Goal: Transaction & Acquisition: Purchase product/service

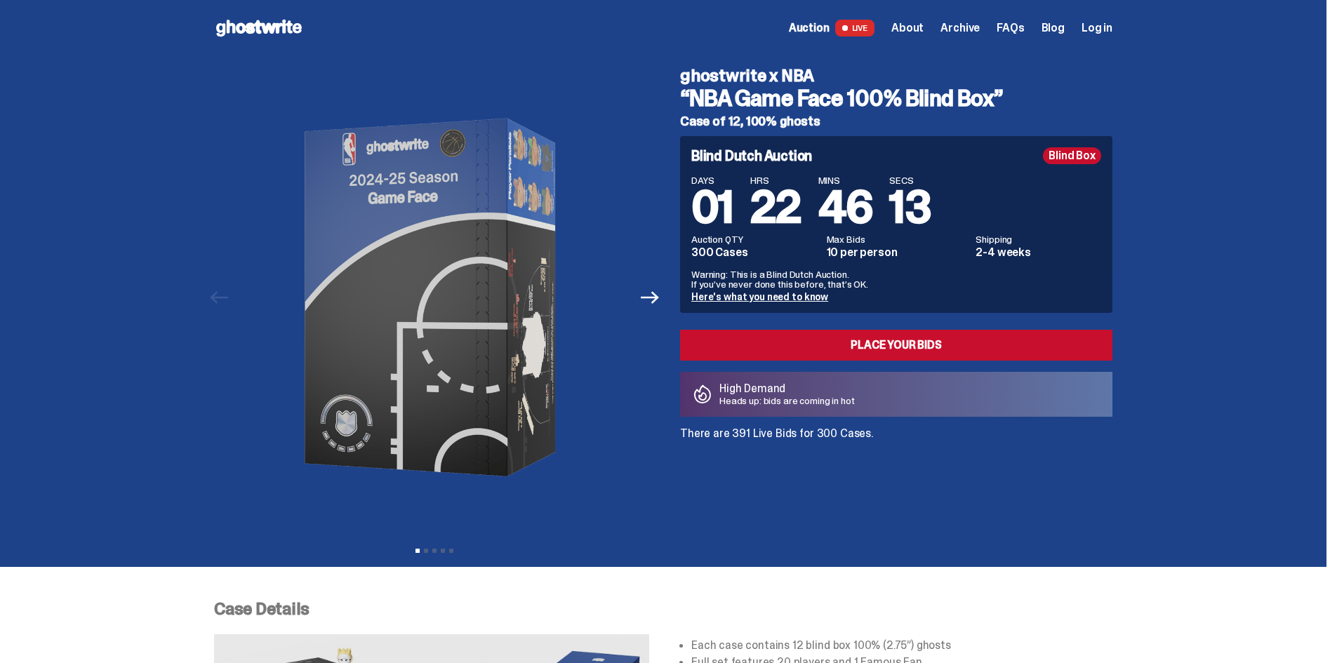
click at [761, 297] on link "Here's what you need to know" at bounding box center [759, 296] width 137 height 13
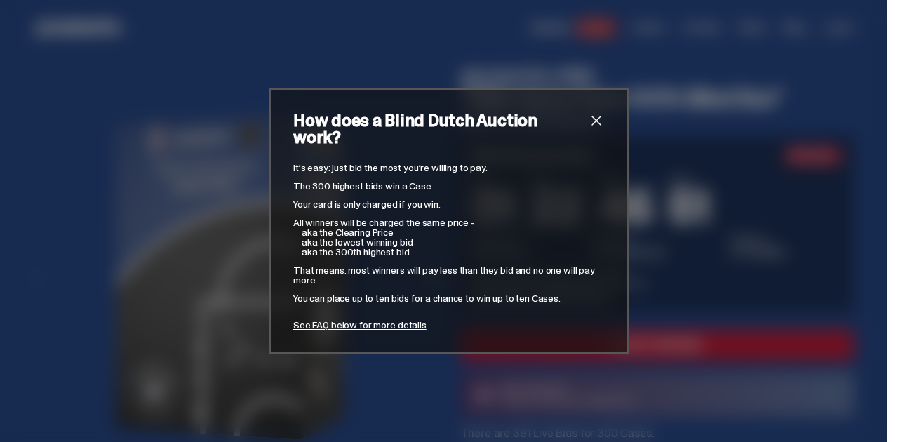
drag, startPoint x: 512, startPoint y: 205, endPoint x: 518, endPoint y: 198, distance: 9.0
click at [518, 199] on p "Your card is only charged if you win." at bounding box center [449, 204] width 312 height 10
click at [591, 127] on span "close" at bounding box center [596, 120] width 17 height 17
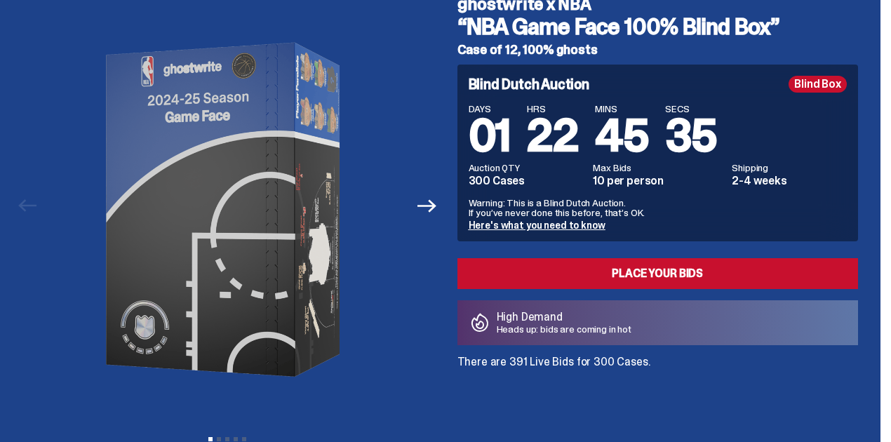
scroll to position [93, 0]
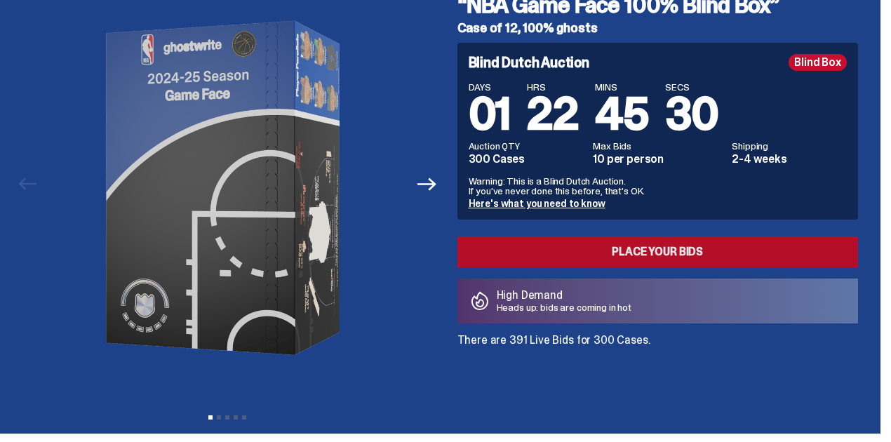
click at [638, 246] on link "Place your Bids" at bounding box center [657, 251] width 401 height 31
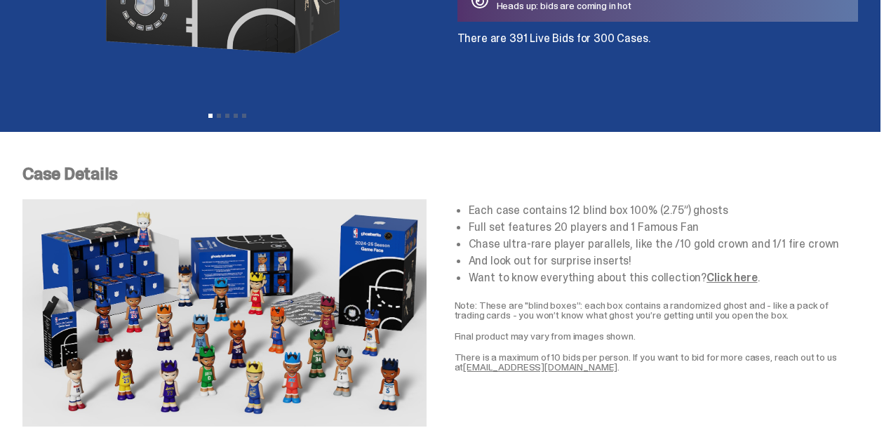
scroll to position [421, 0]
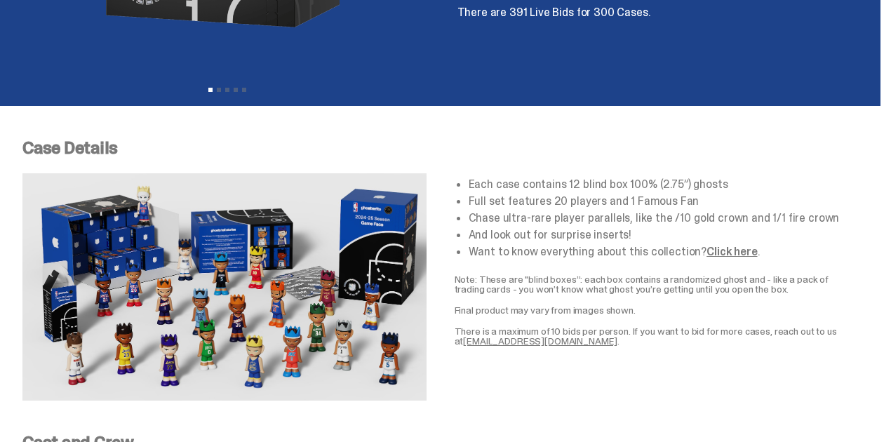
click at [728, 248] on link "Click here" at bounding box center [731, 251] width 51 height 15
